Goal: Task Accomplishment & Management: Use online tool/utility

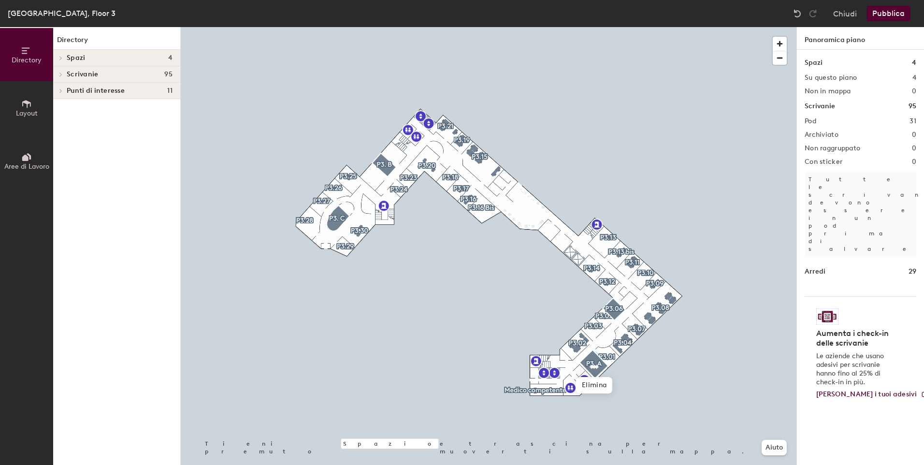
click at [26, 105] on icon at bounding box center [26, 104] width 11 height 11
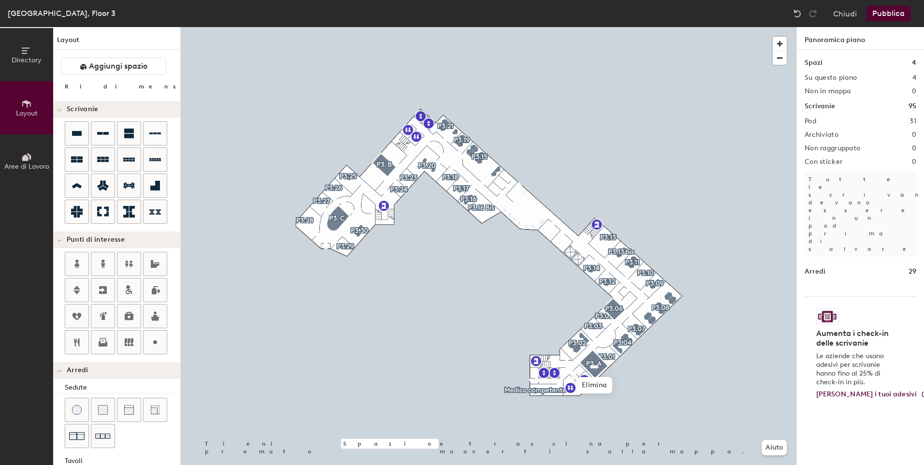
click at [36, 162] on button "Aree di Lavoro" at bounding box center [26, 160] width 53 height 53
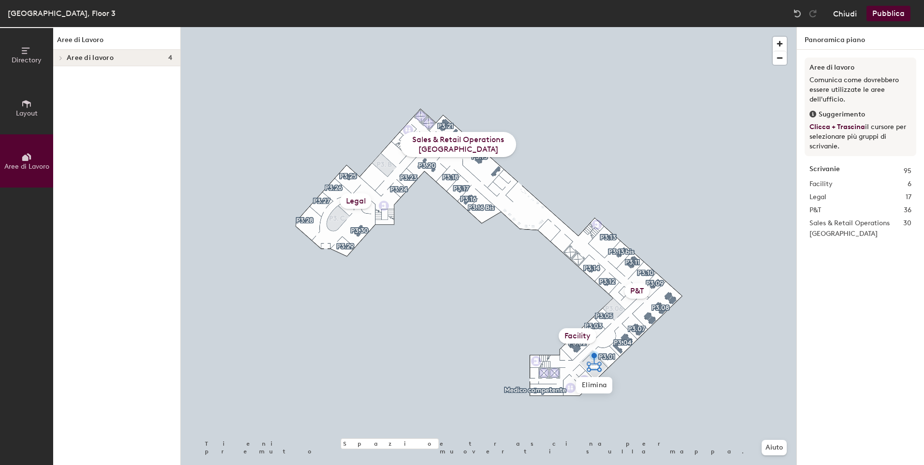
click at [836, 15] on button "Chiudi" at bounding box center [845, 13] width 24 height 15
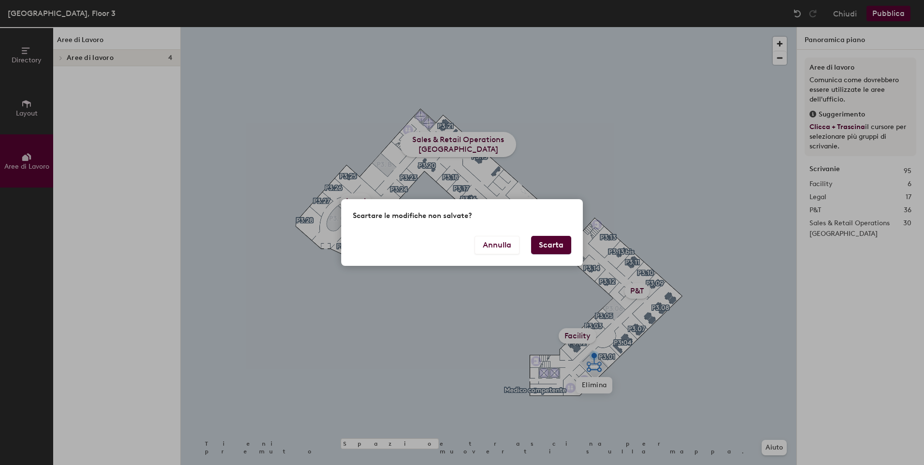
drag, startPoint x: 548, startPoint y: 243, endPoint x: 567, endPoint y: 259, distance: 24.3
click at [548, 243] on button "Scarta" at bounding box center [551, 245] width 40 height 18
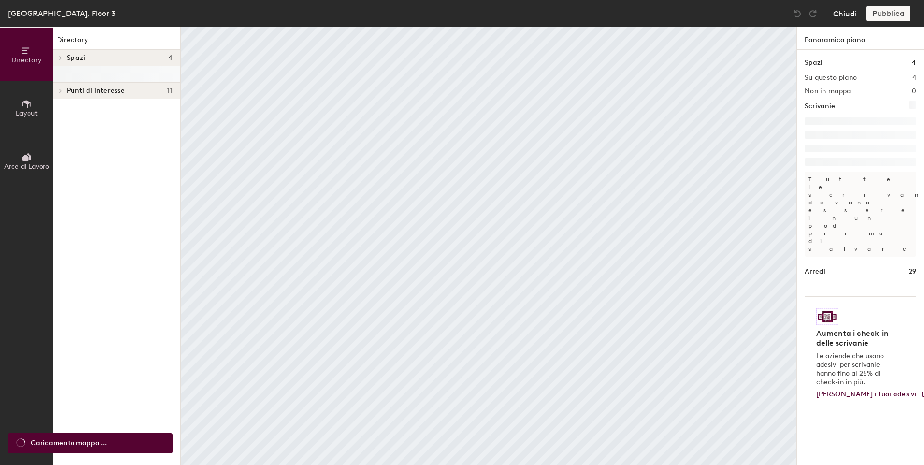
click at [841, 13] on button "Chiudi" at bounding box center [845, 13] width 24 height 15
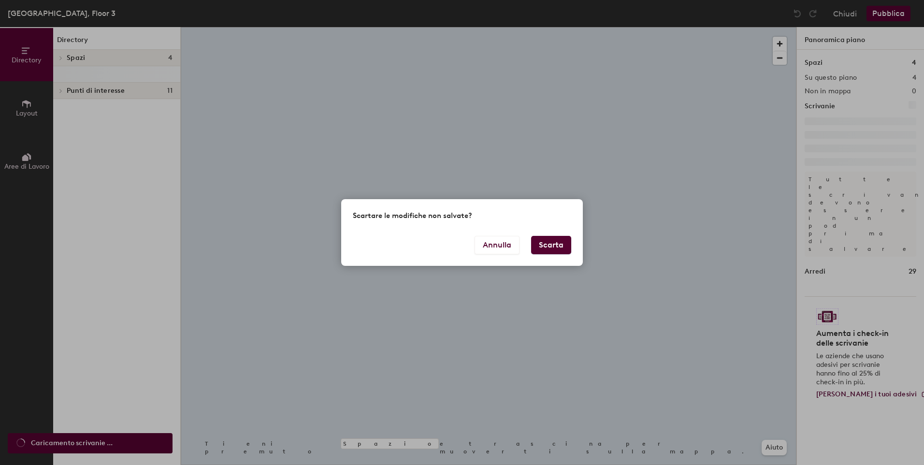
click at [559, 245] on button "Scarta" at bounding box center [551, 245] width 40 height 18
